Goal: Task Accomplishment & Management: Manage account settings

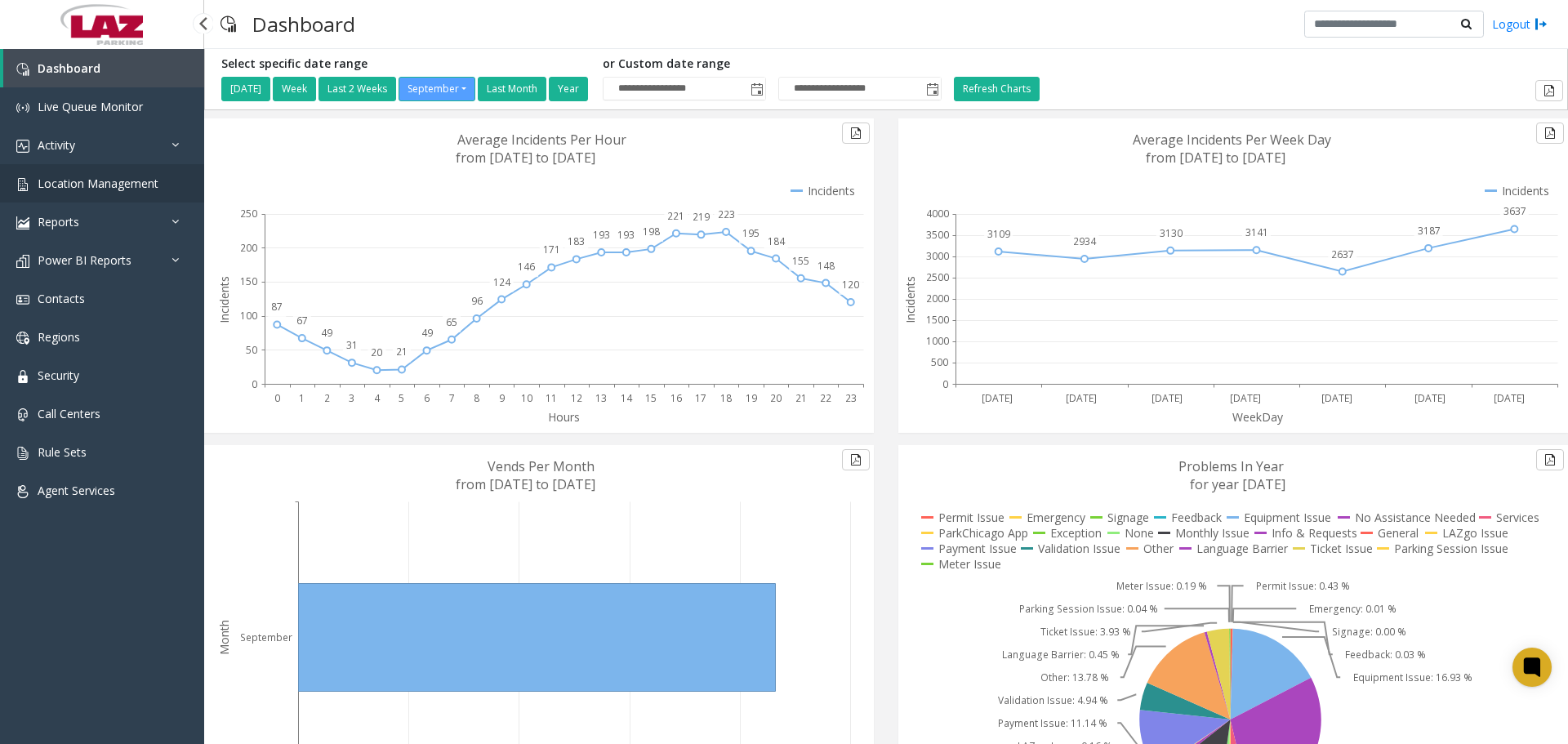
click at [143, 188] on span "Location Management" at bounding box center [98, 183] width 121 height 15
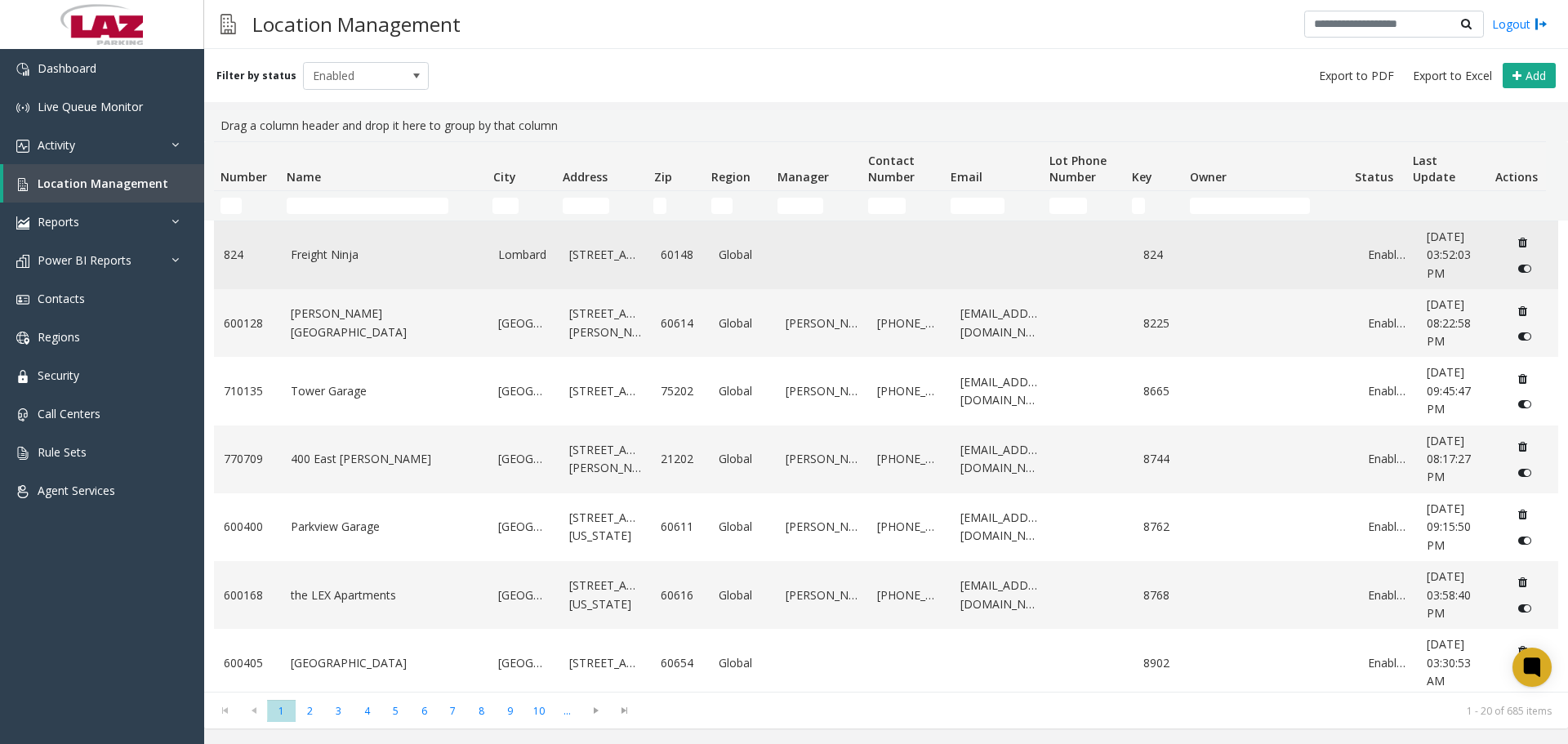
click at [329, 249] on link "Freight Ninja" at bounding box center [384, 255] width 188 height 18
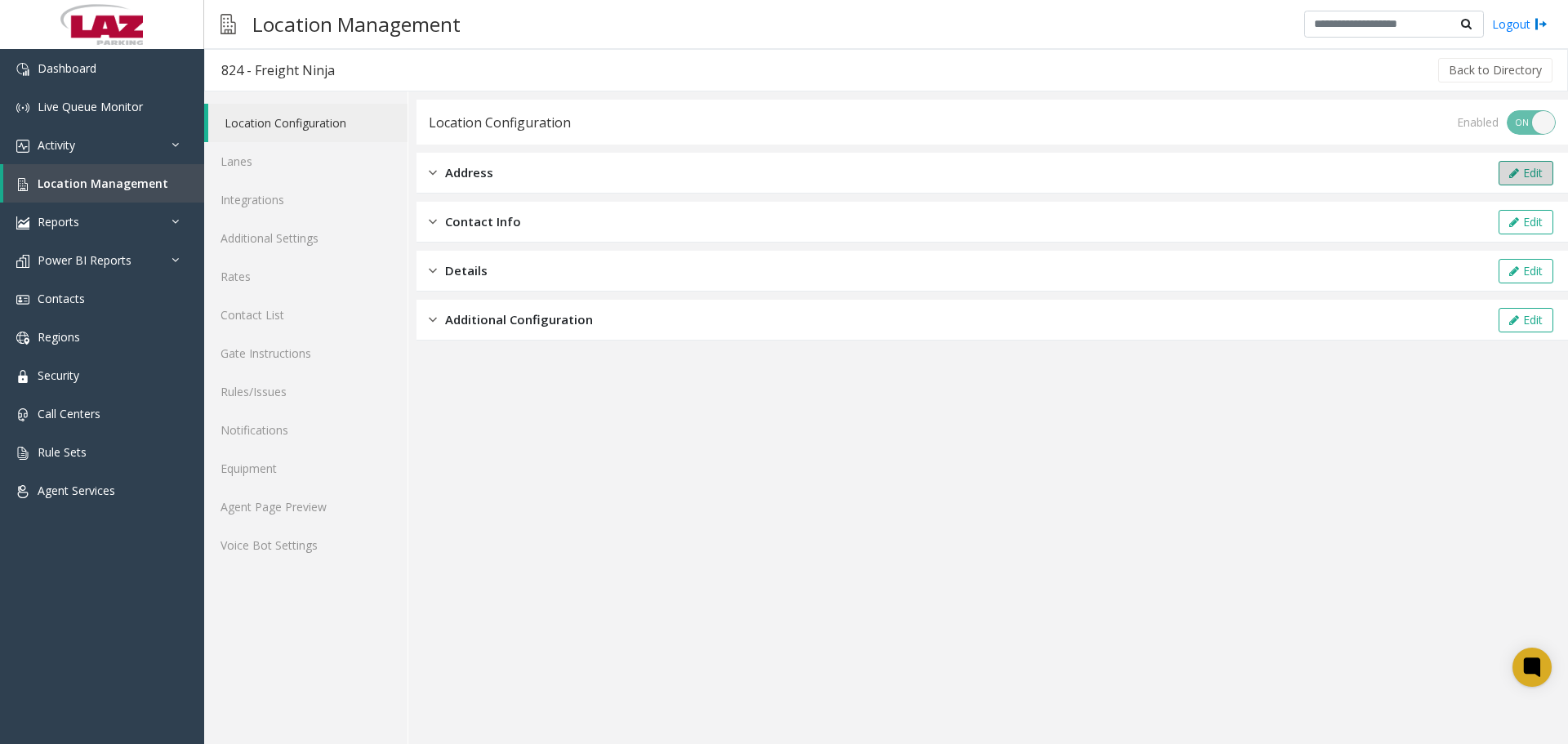
click at [1511, 171] on icon at bounding box center [1513, 173] width 9 height 11
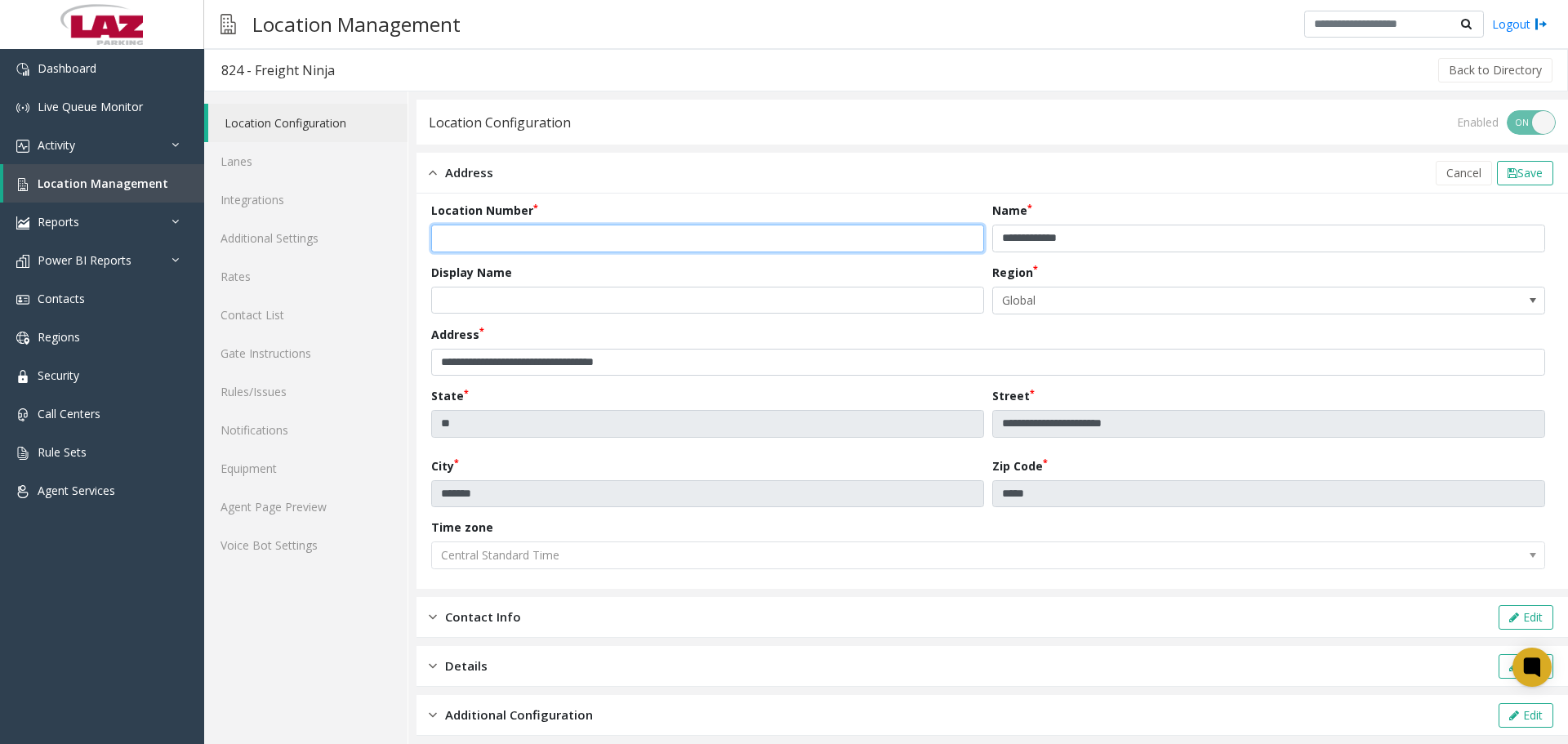
click at [441, 239] on input "***" at bounding box center [707, 238] width 553 height 28
type input "******"
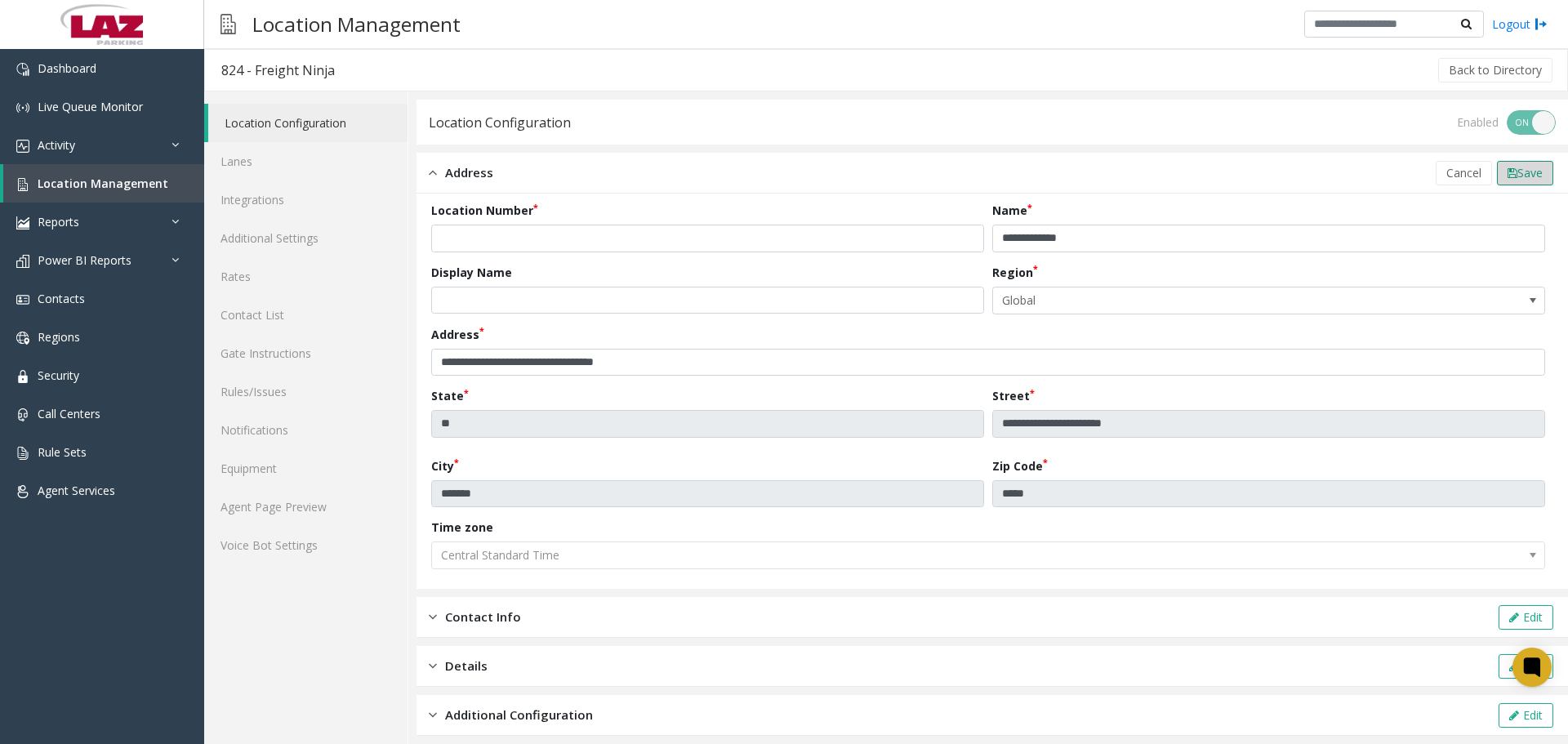
click at [1517, 168] on span "Save" at bounding box center [1529, 173] width 25 height 15
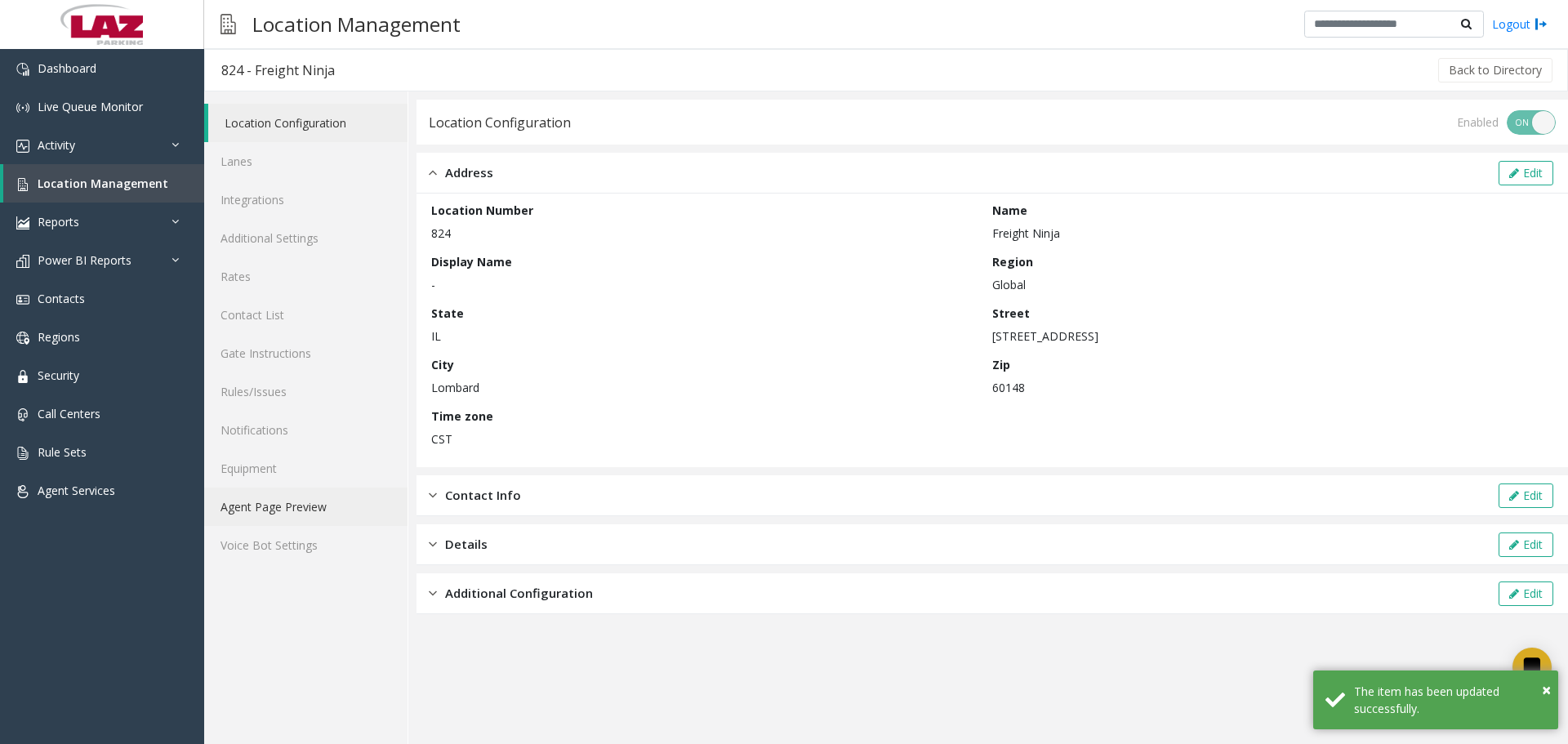
click at [324, 509] on link "Agent Page Preview" at bounding box center [305, 507] width 203 height 39
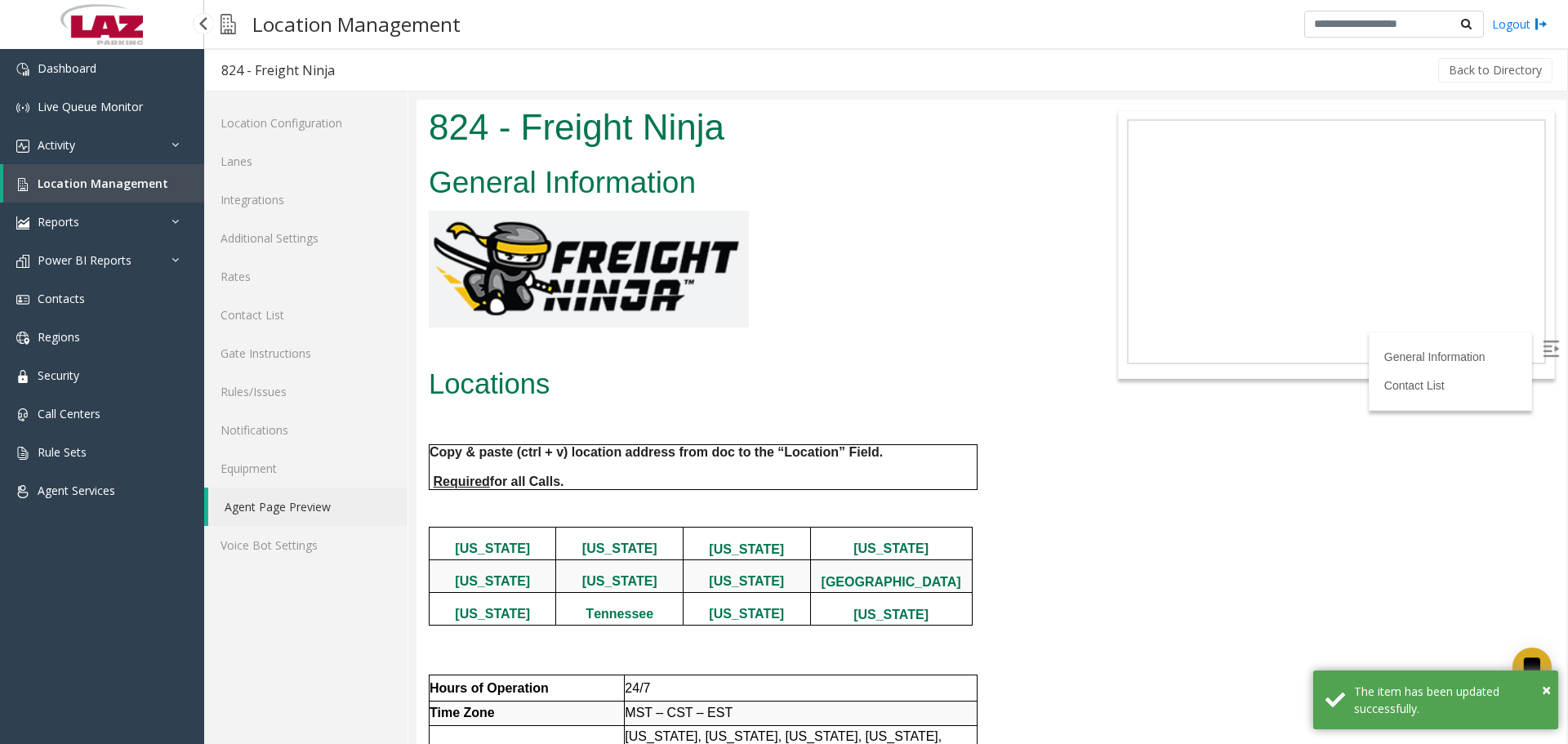
click at [95, 188] on span "Location Management" at bounding box center [103, 183] width 131 height 15
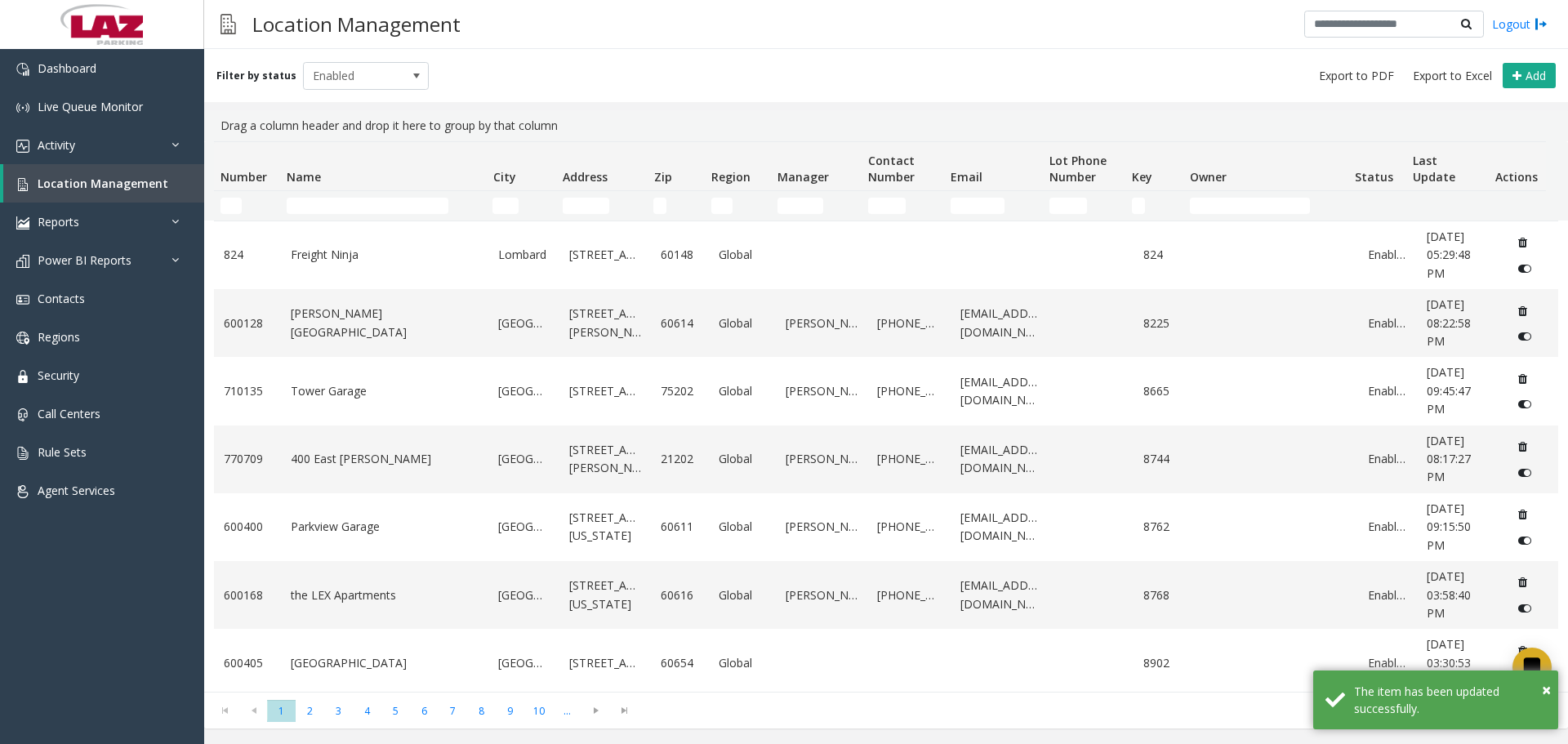
click at [347, 197] on td "Name Filter" at bounding box center [383, 206] width 206 height 29
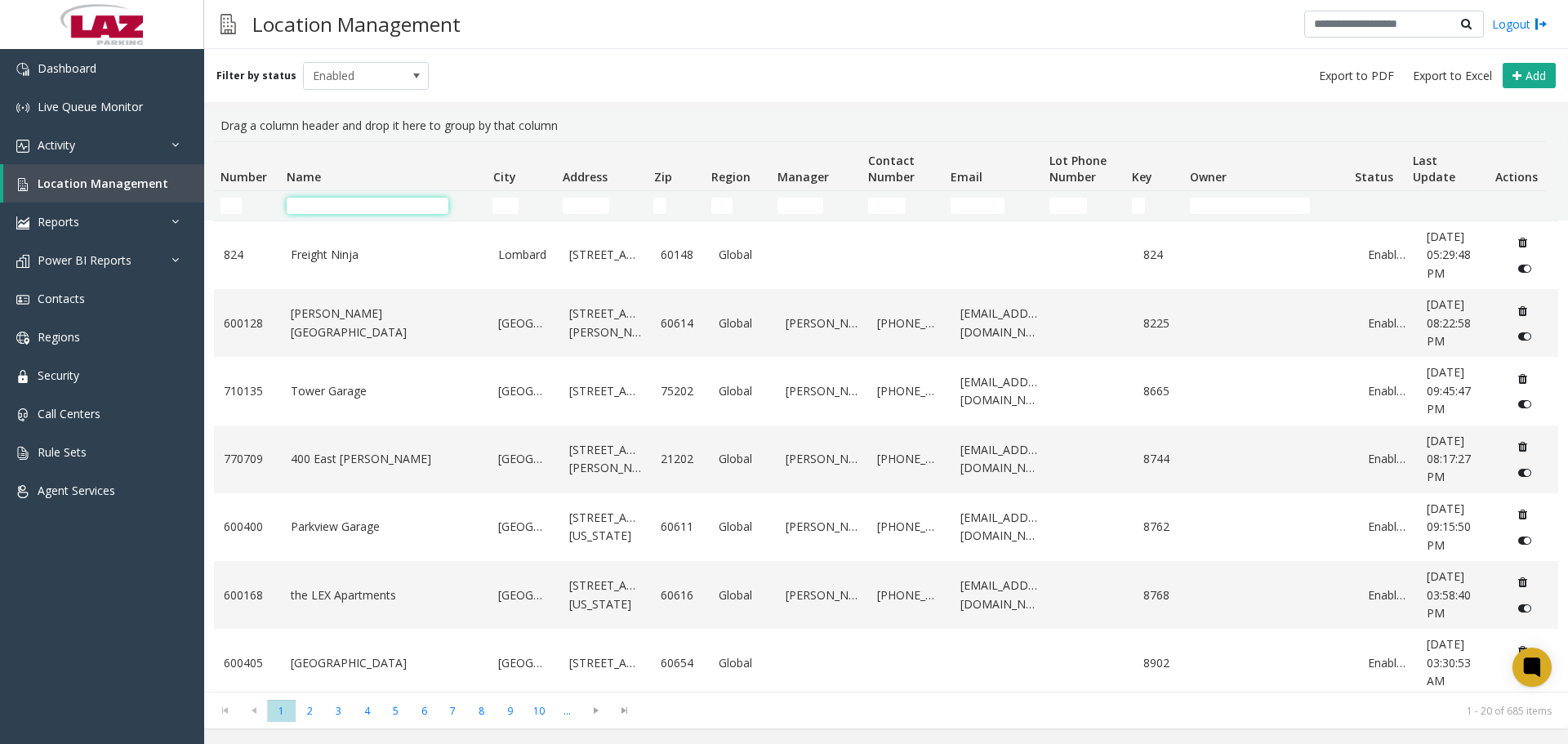
click at [363, 207] on input "Name Filter" at bounding box center [367, 206] width 162 height 16
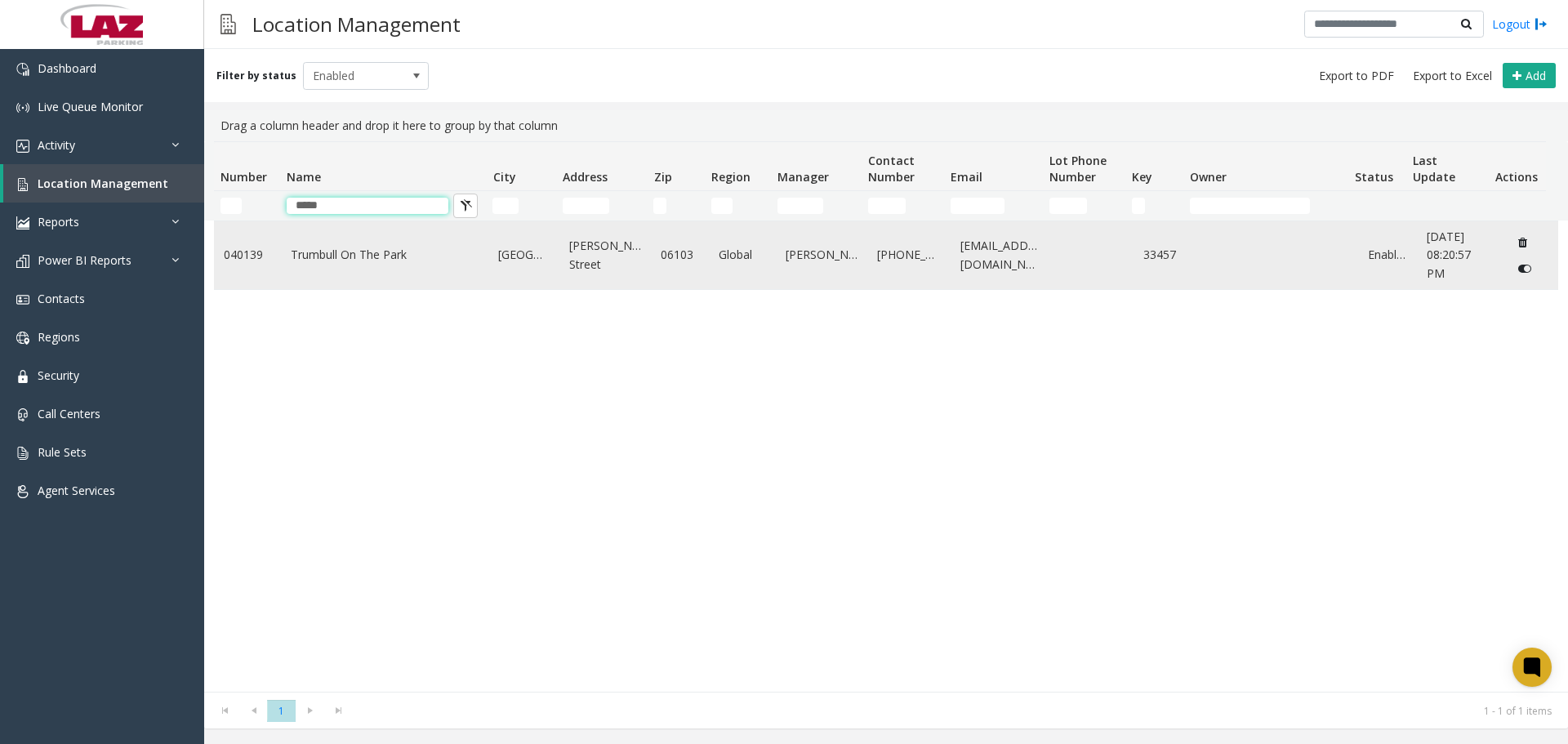
type input "*****"
click at [369, 249] on link "Trumbull On The Park" at bounding box center [384, 255] width 188 height 18
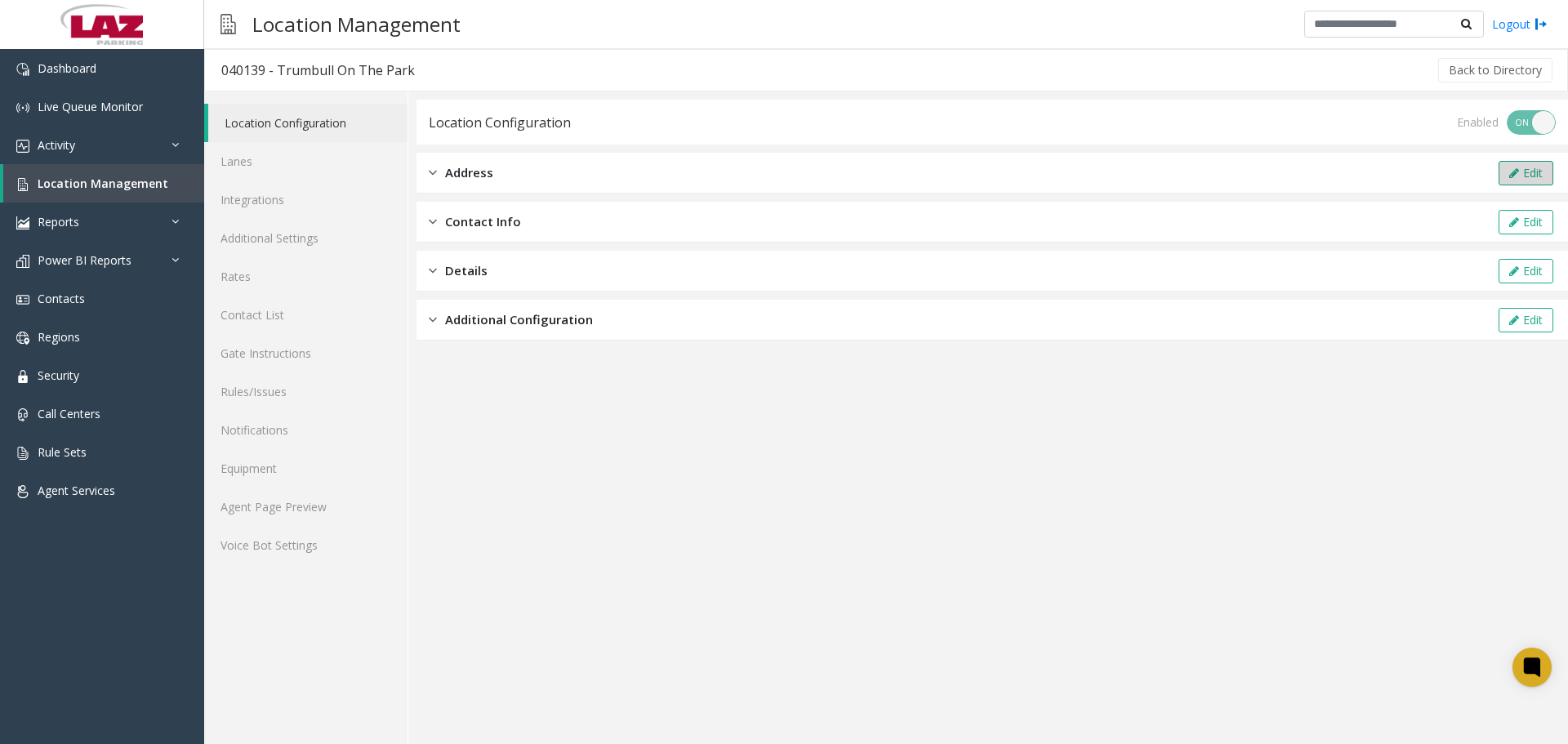
click at [1545, 178] on button "Edit" at bounding box center [1526, 173] width 55 height 24
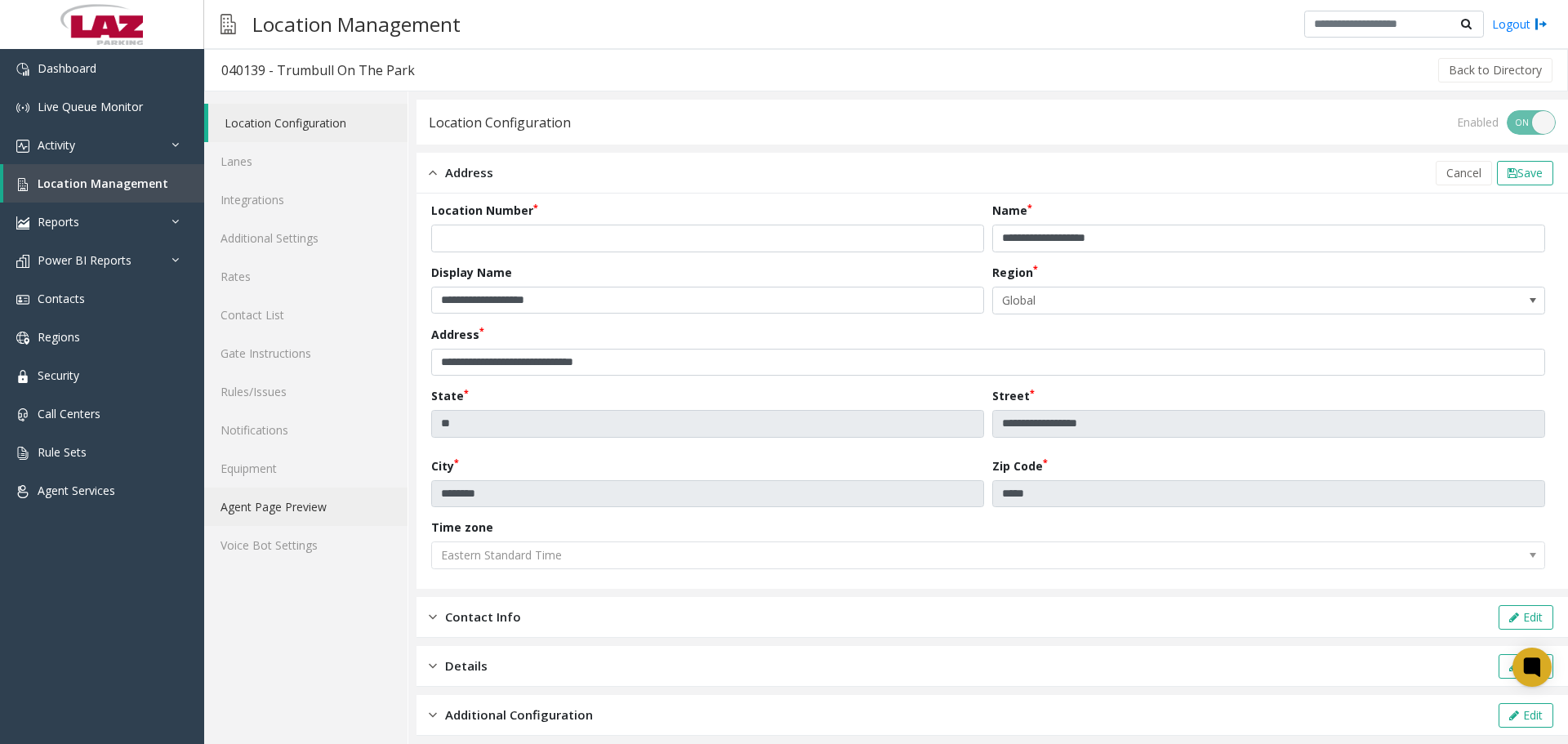
click at [292, 506] on link "Agent Page Preview" at bounding box center [305, 507] width 203 height 39
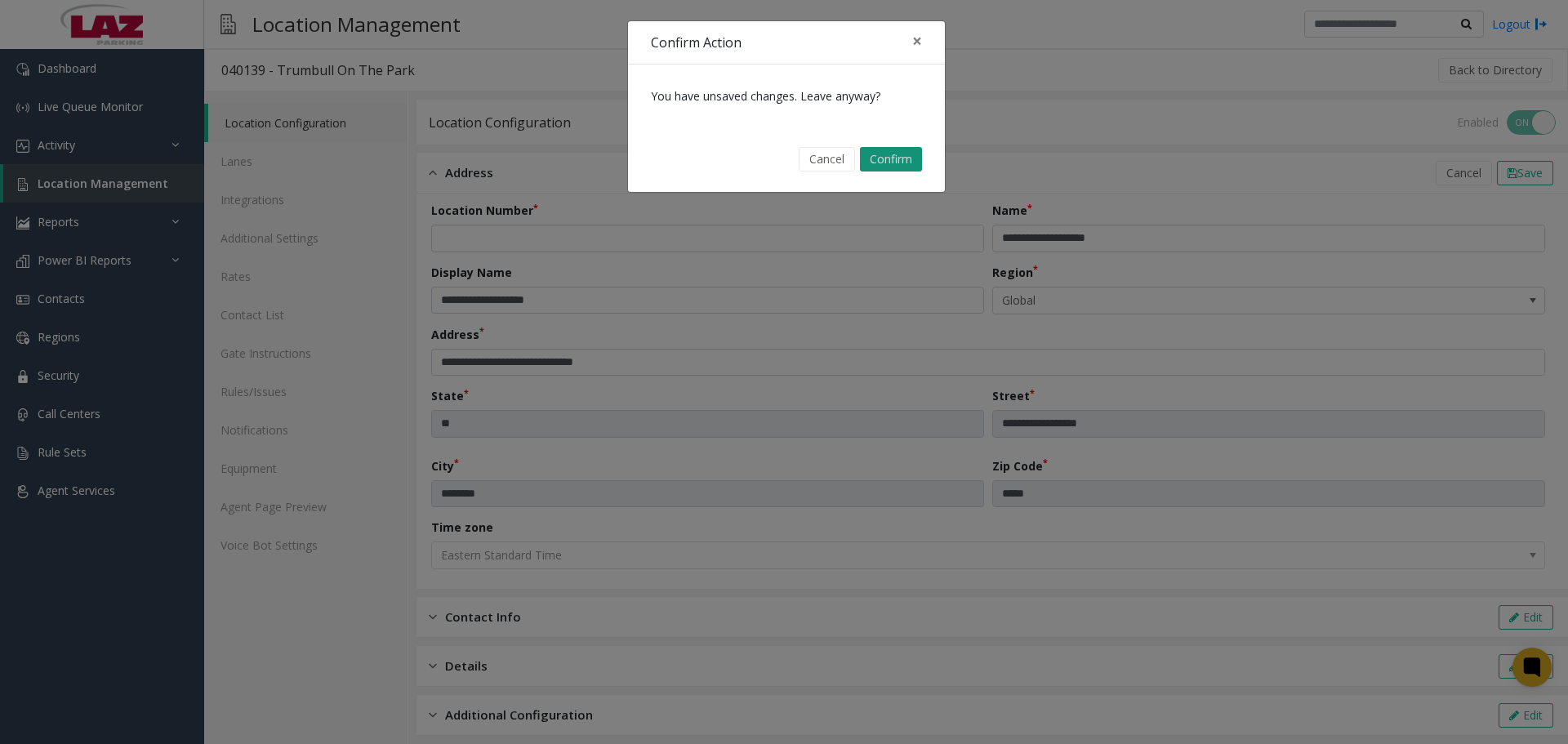
click at [895, 157] on button "Confirm" at bounding box center [891, 159] width 62 height 24
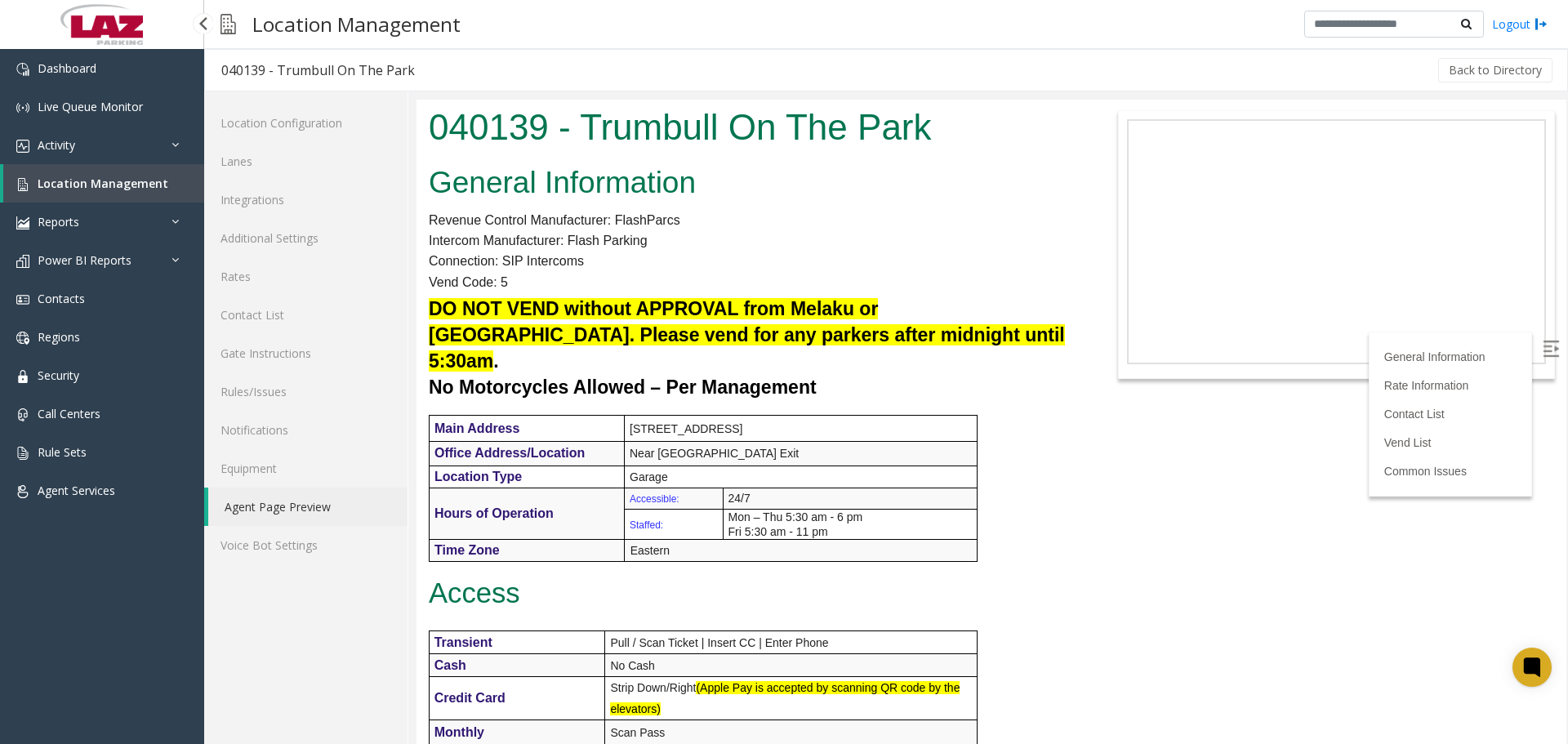
click at [43, 186] on span "Location Management" at bounding box center [103, 183] width 131 height 15
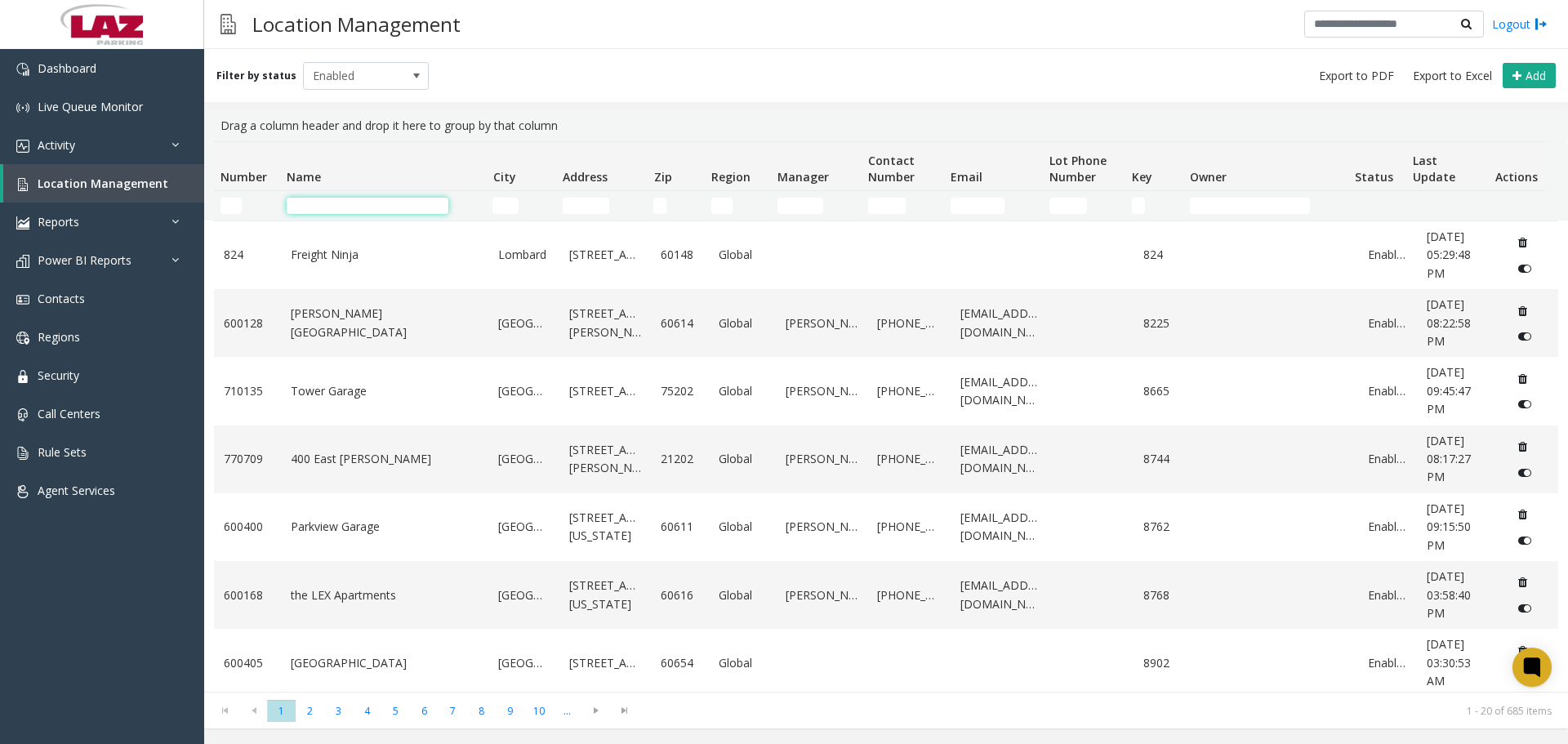
click at [302, 203] on input "Name Filter" at bounding box center [367, 206] width 162 height 16
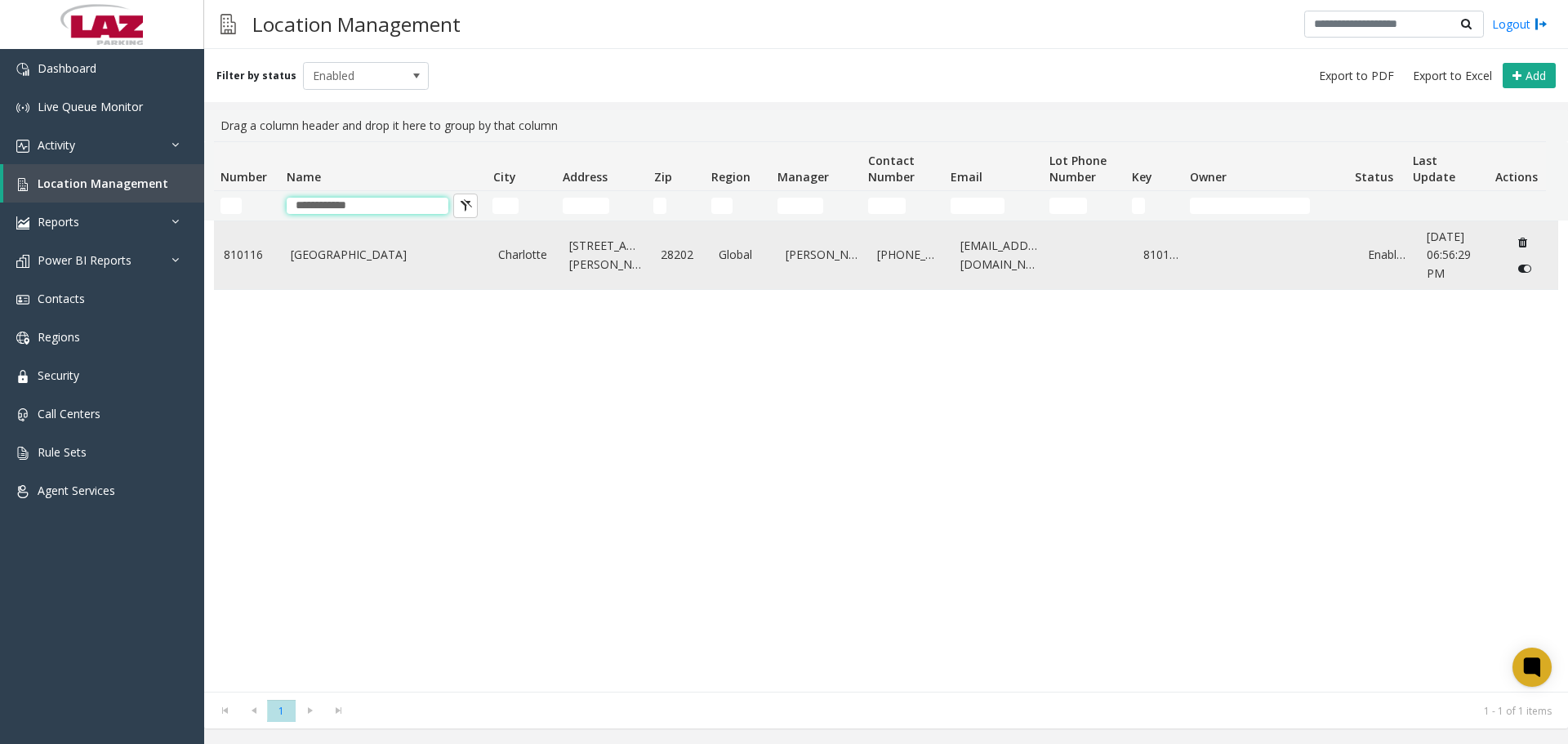
type input "**********"
click at [298, 237] on td "[GEOGRAPHIC_DATA]" at bounding box center [385, 255] width 208 height 68
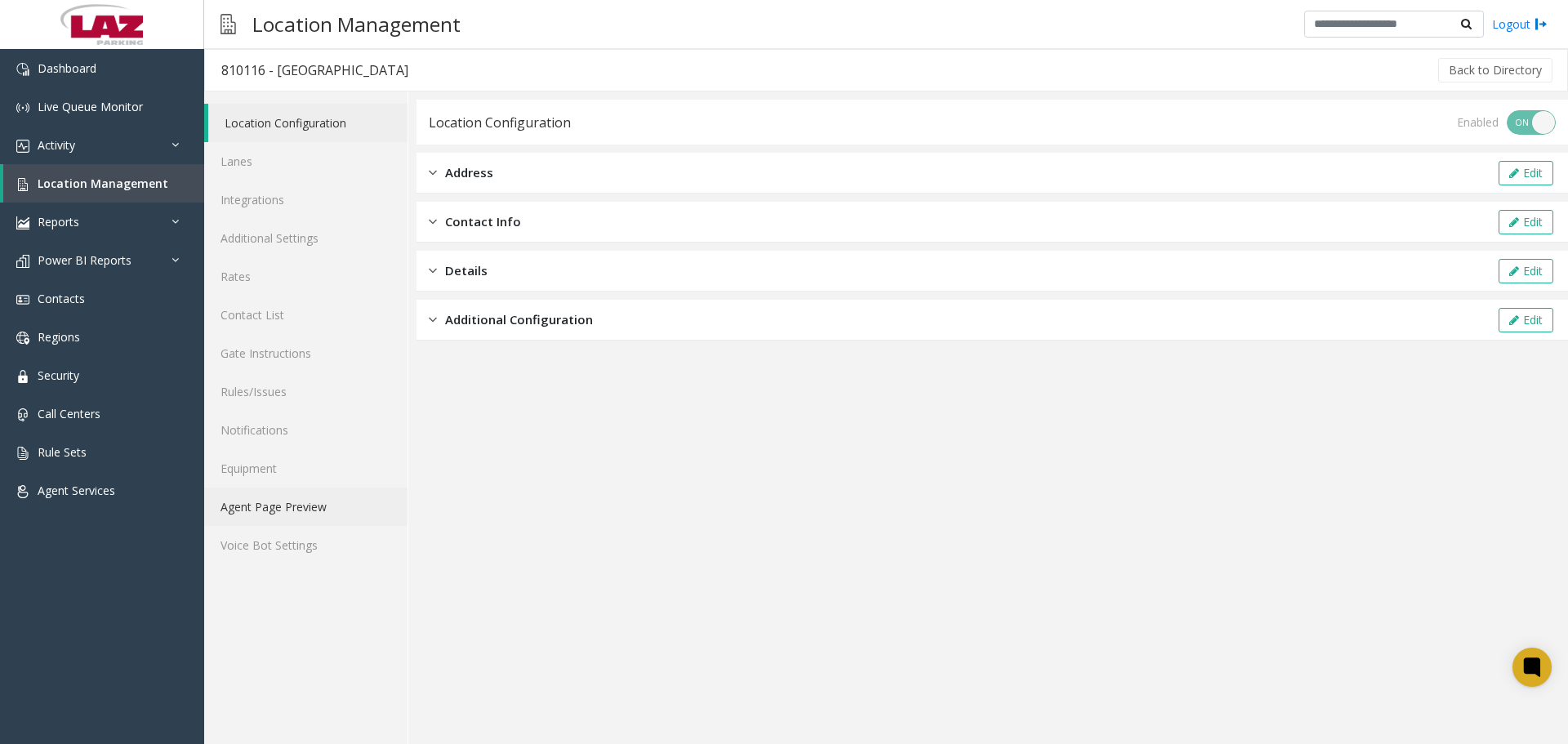
click at [322, 513] on link "Agent Page Preview" at bounding box center [305, 507] width 203 height 39
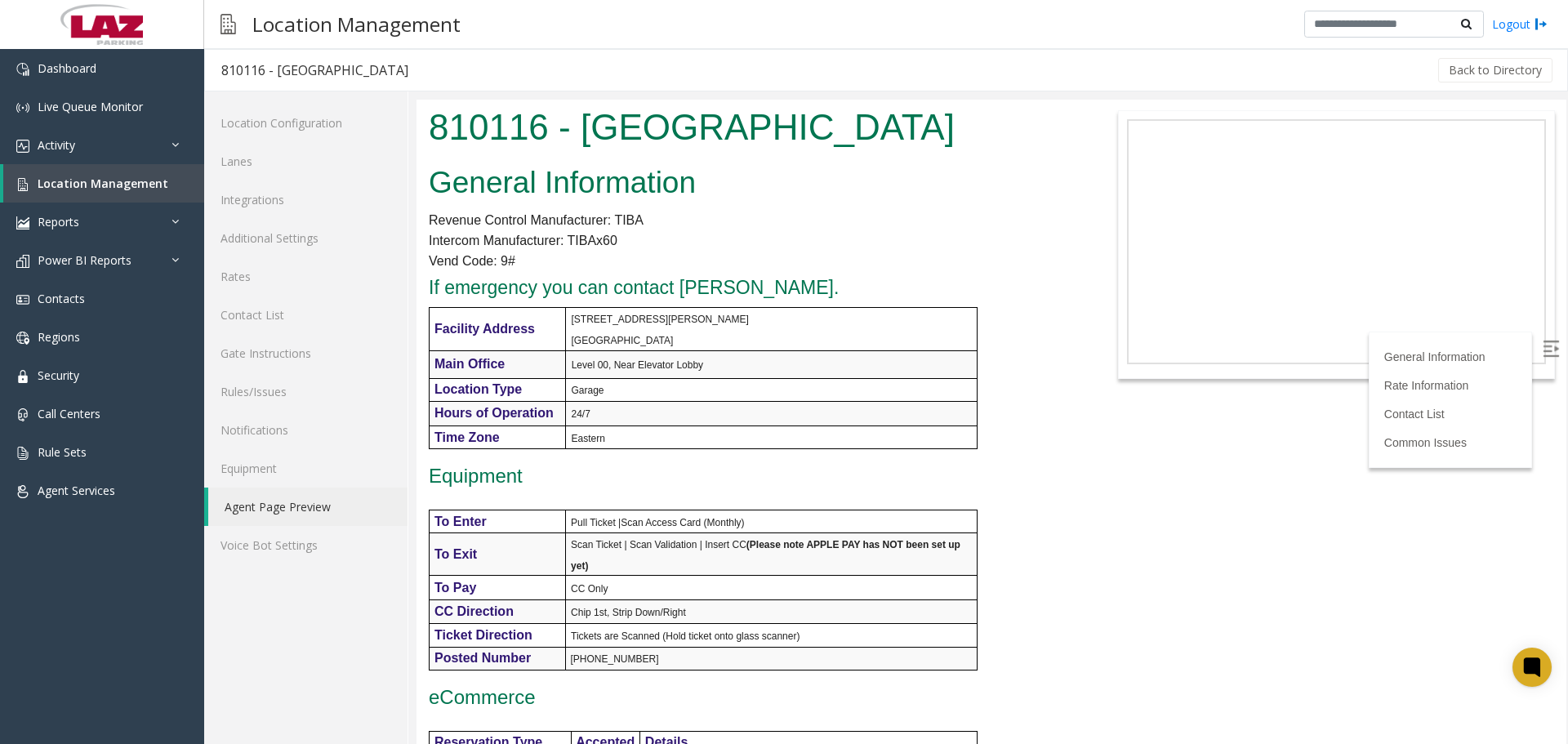
click at [1551, 351] on label at bounding box center [1553, 350] width 24 height 24
click at [751, 57] on div "Back to Directory" at bounding box center [990, 70] width 1130 height 40
click at [571, 44] on div "Location Management Logout" at bounding box center [885, 24] width 1363 height 49
click at [595, 295] on span "If emergency you can contact [PERSON_NAME]." at bounding box center [633, 287] width 410 height 22
click at [266, 161] on link "Lanes" at bounding box center [305, 161] width 203 height 39
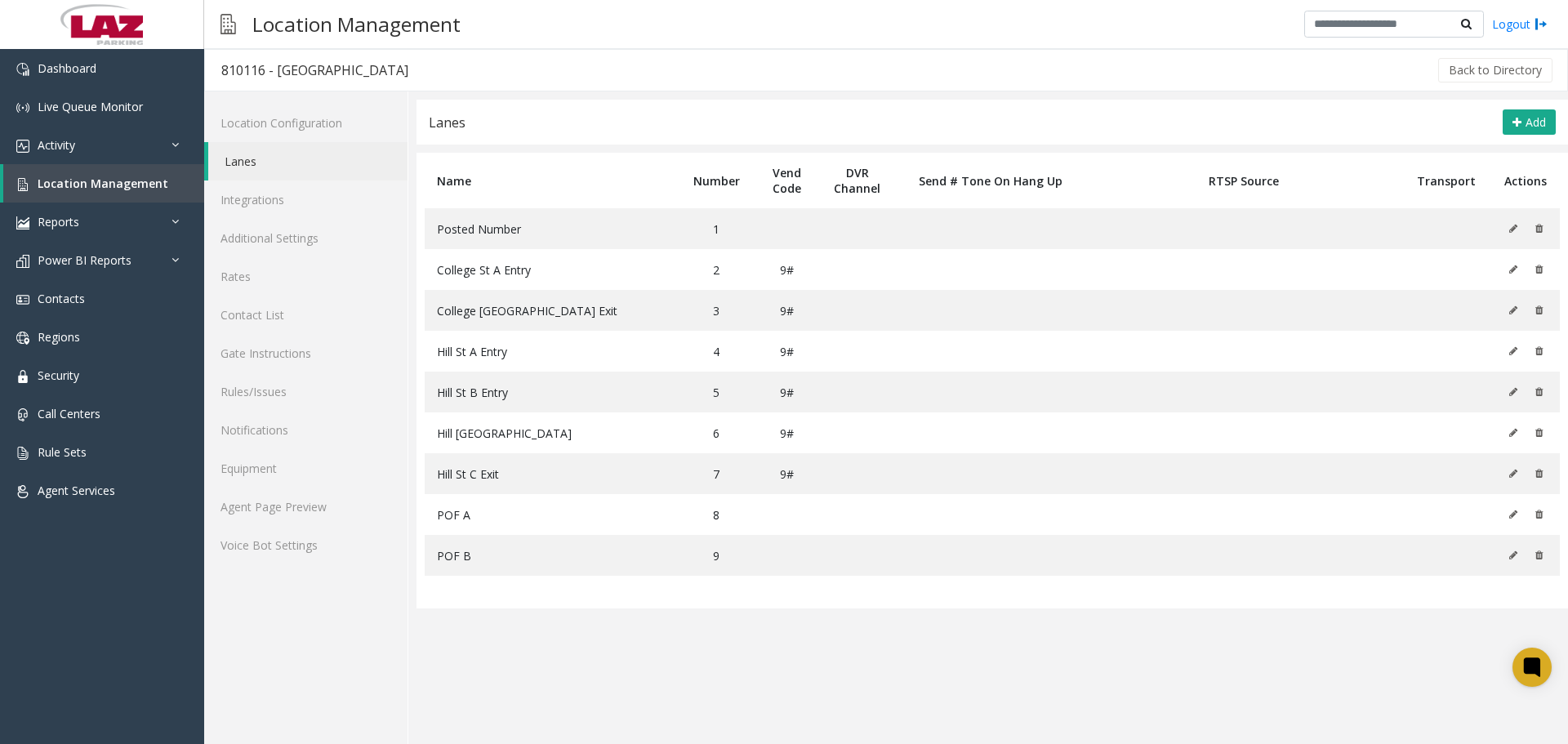
click at [226, 70] on div "810116 - [GEOGRAPHIC_DATA]" at bounding box center [314, 70] width 187 height 22
click at [225, 69] on div "810116 - [GEOGRAPHIC_DATA]" at bounding box center [314, 70] width 187 height 22
copy div "810116"
click at [494, 265] on span "College St A Entry" at bounding box center [483, 270] width 94 height 15
click at [507, 299] on td "College [GEOGRAPHIC_DATA] Exit" at bounding box center [551, 310] width 253 height 40
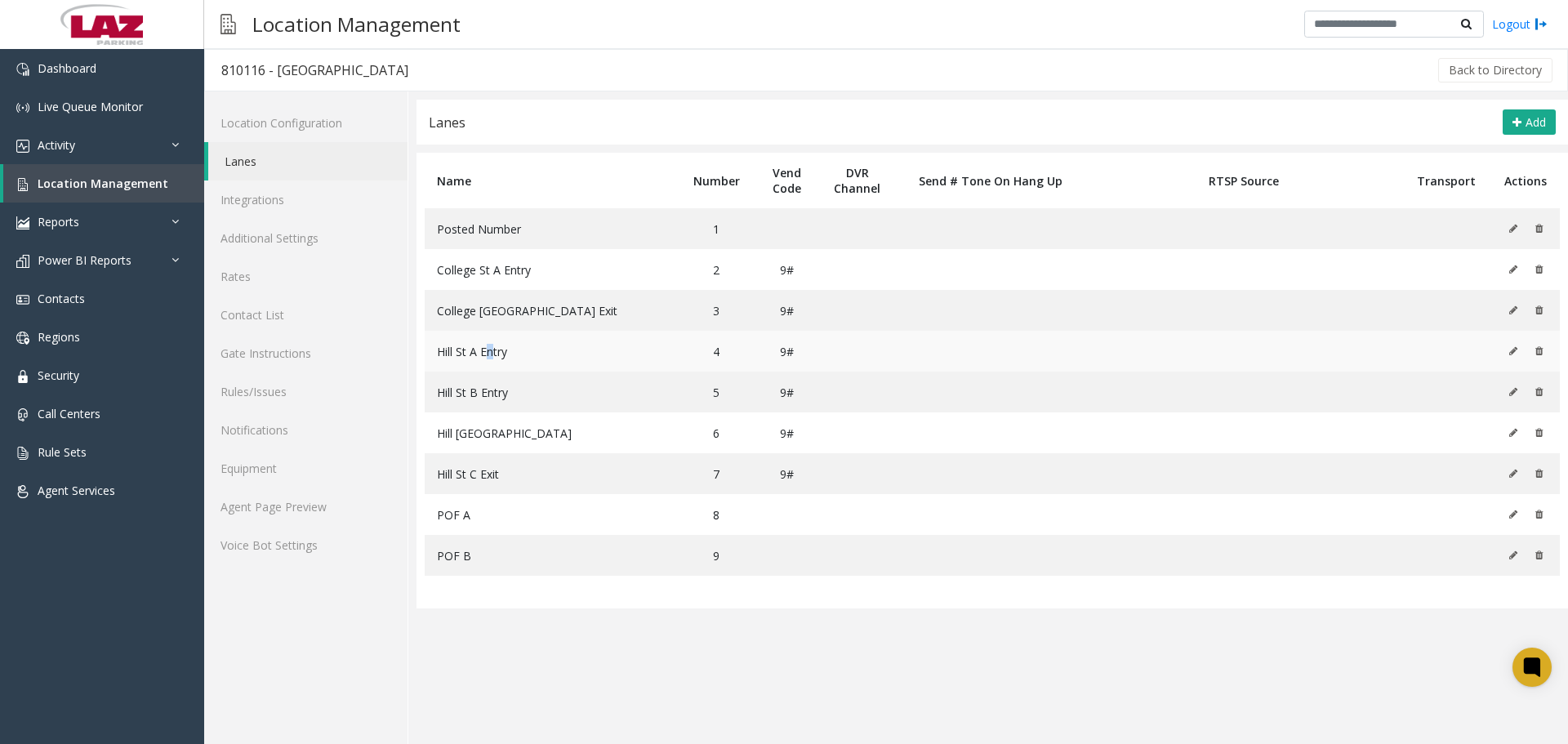
click at [490, 334] on td "Hill St A Entry" at bounding box center [551, 351] width 253 height 40
click at [493, 379] on td "Hill St B Entry" at bounding box center [551, 391] width 253 height 40
click at [508, 436] on span "Hill [GEOGRAPHIC_DATA]" at bounding box center [504, 433] width 135 height 15
click at [497, 476] on span "Hill St C Exit" at bounding box center [468, 474] width 62 height 15
